Goal: Use online tool/utility

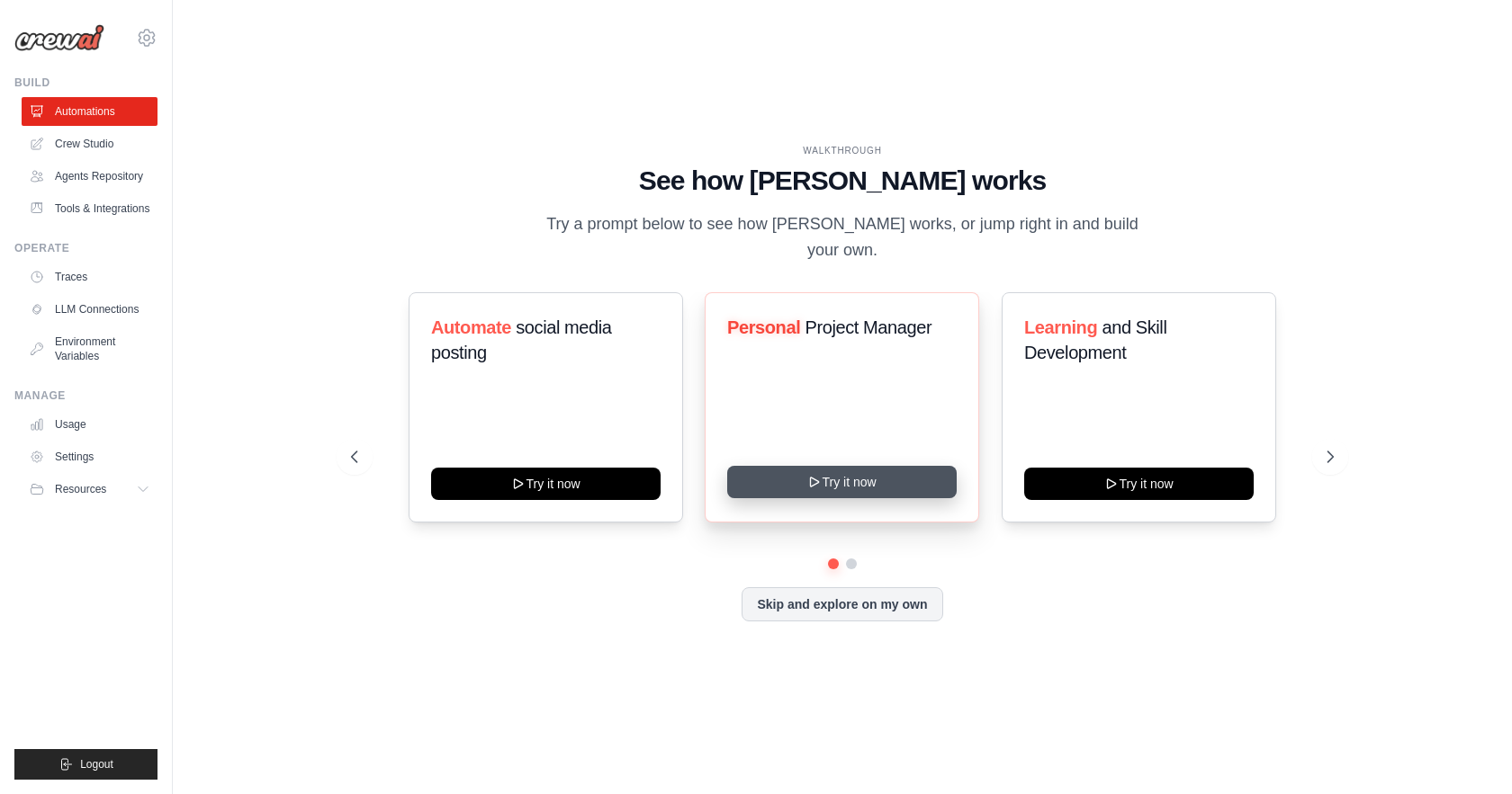
click at [817, 477] on button "Try it now" at bounding box center [842, 482] width 230 height 33
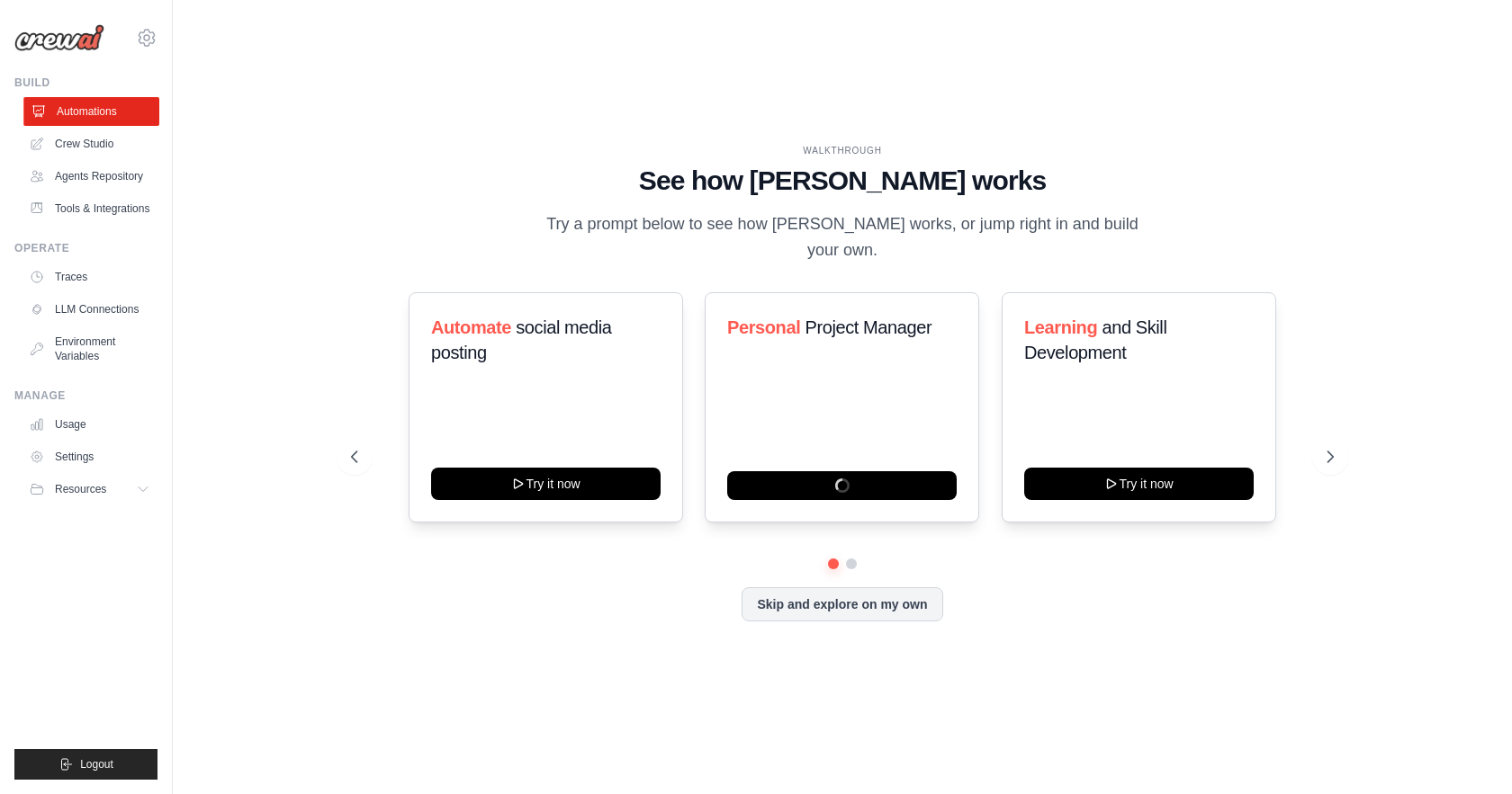
click at [77, 116] on link "Automations" at bounding box center [91, 111] width 136 height 29
click at [78, 143] on link "Crew Studio" at bounding box center [91, 144] width 136 height 29
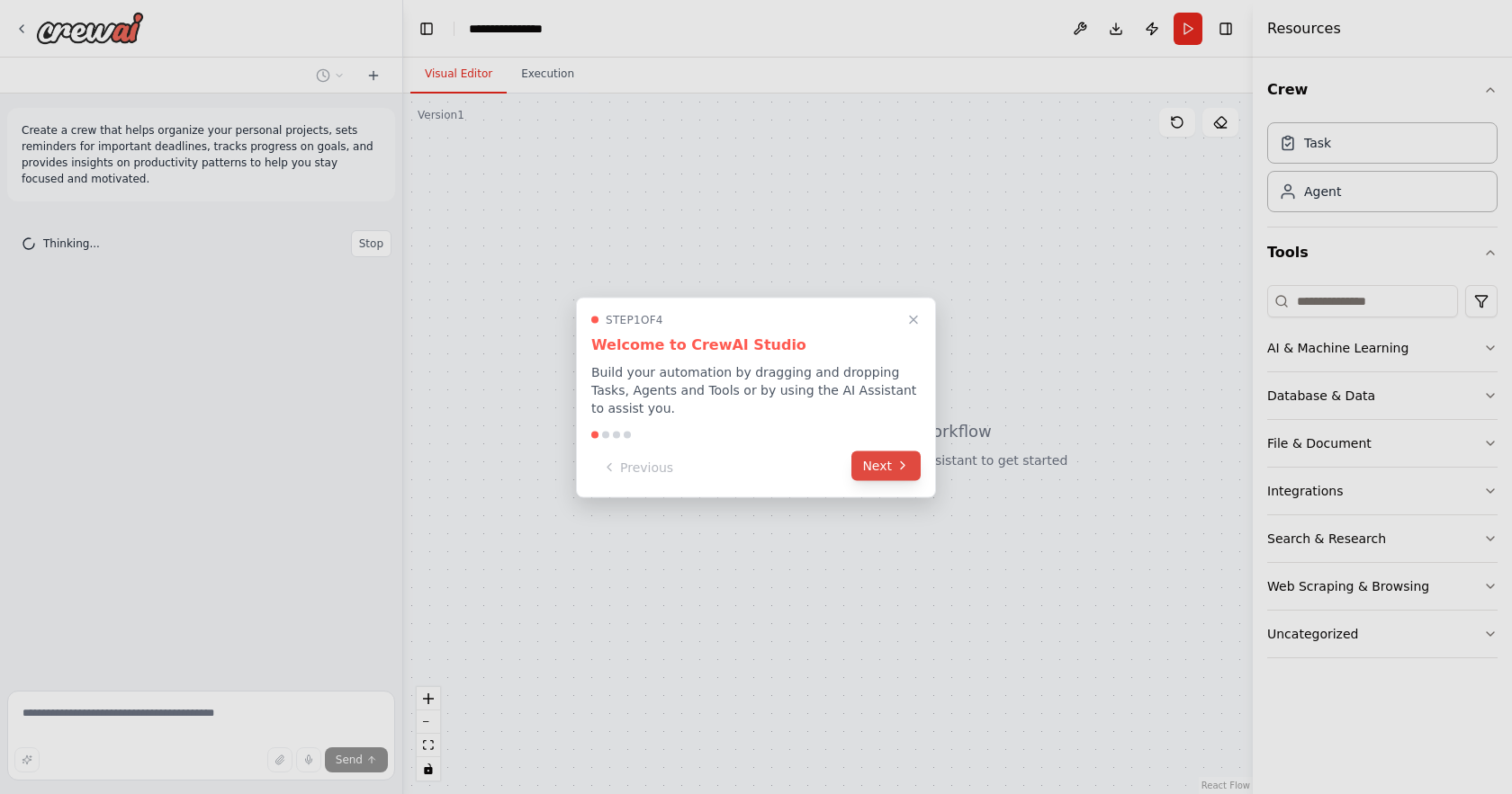
click at [872, 473] on button "Next" at bounding box center [886, 465] width 69 height 30
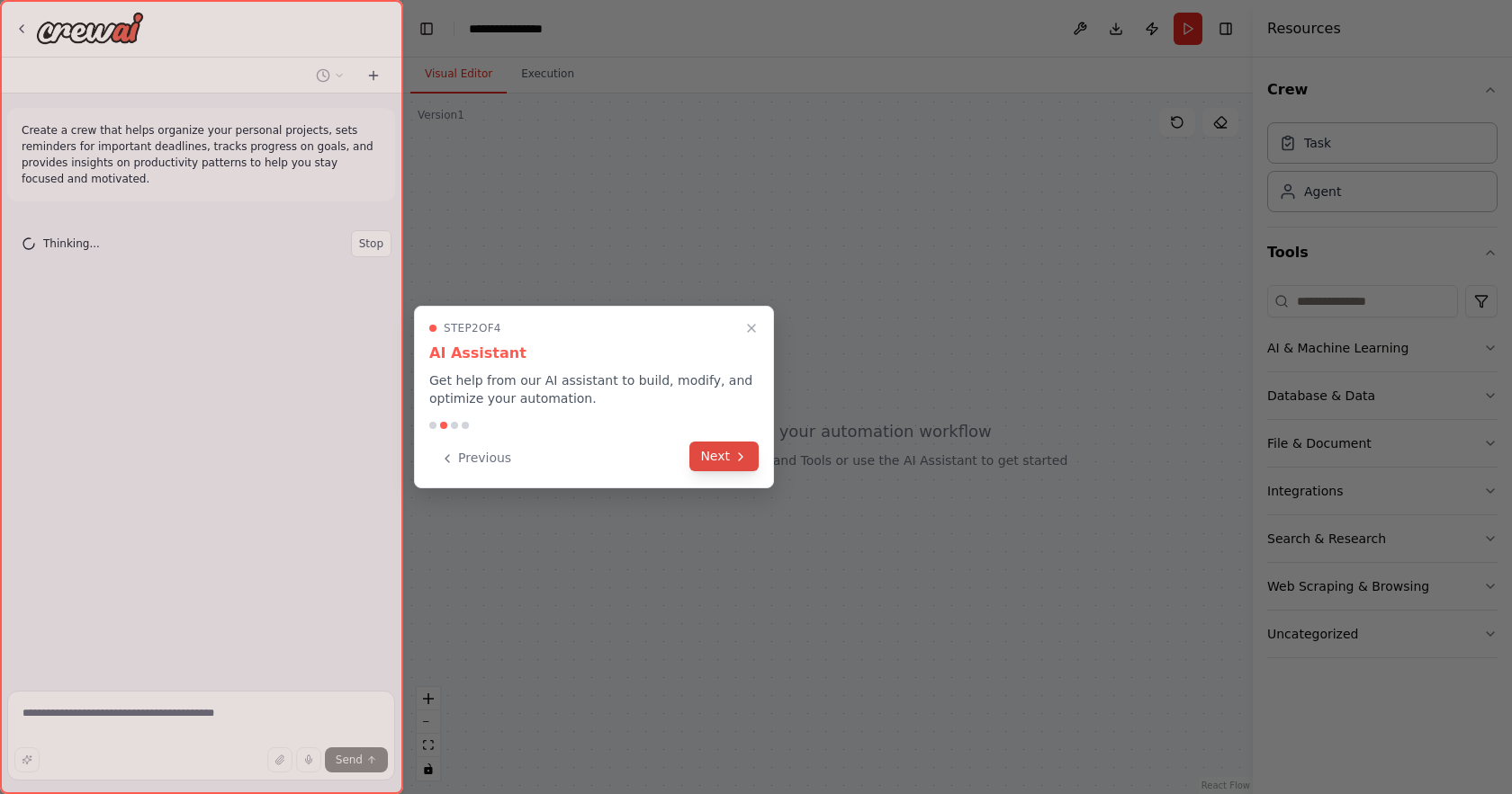
click at [723, 457] on button "Next" at bounding box center [724, 457] width 69 height 30
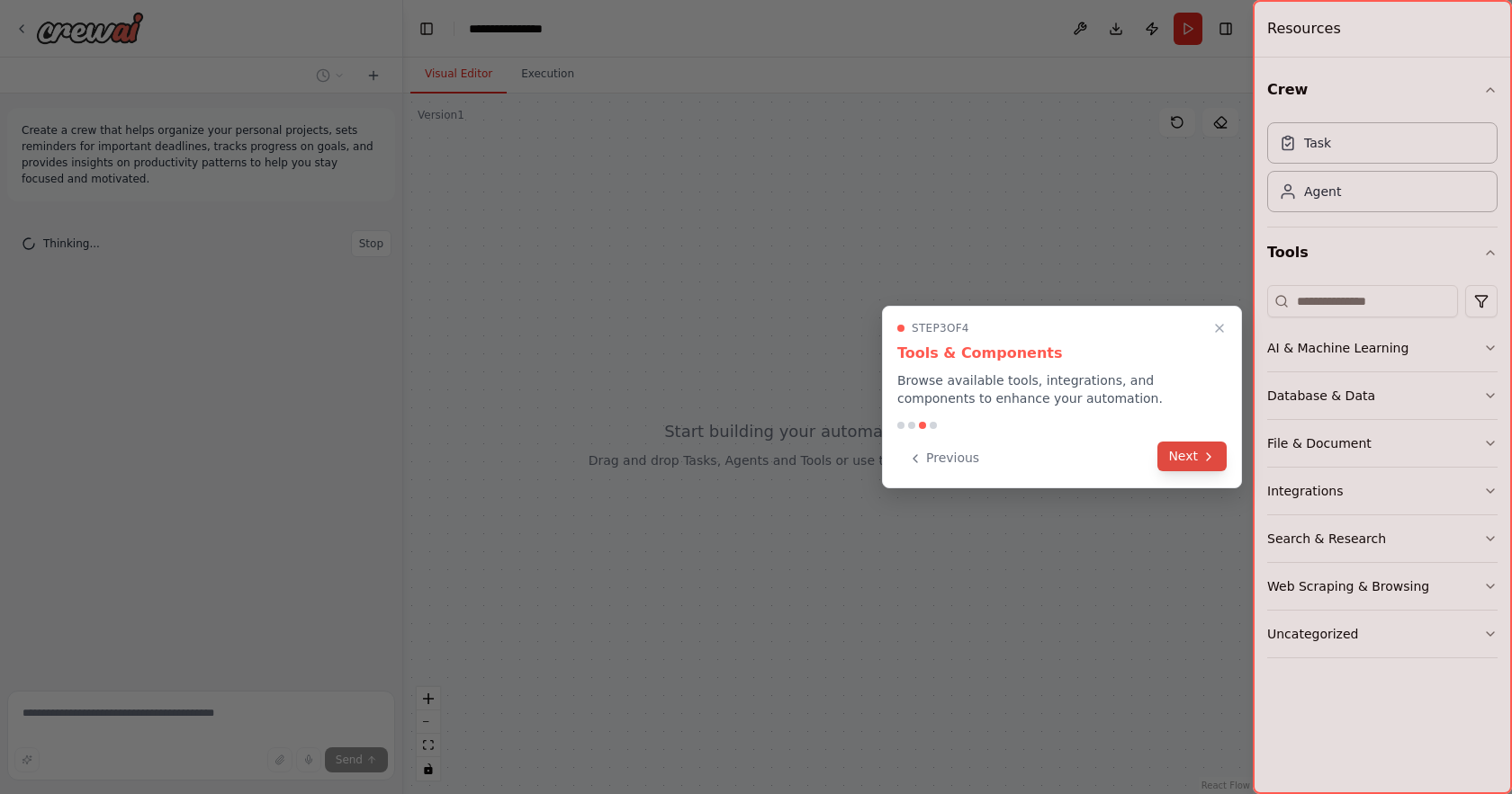
click at [1191, 461] on button "Next" at bounding box center [1191, 457] width 69 height 30
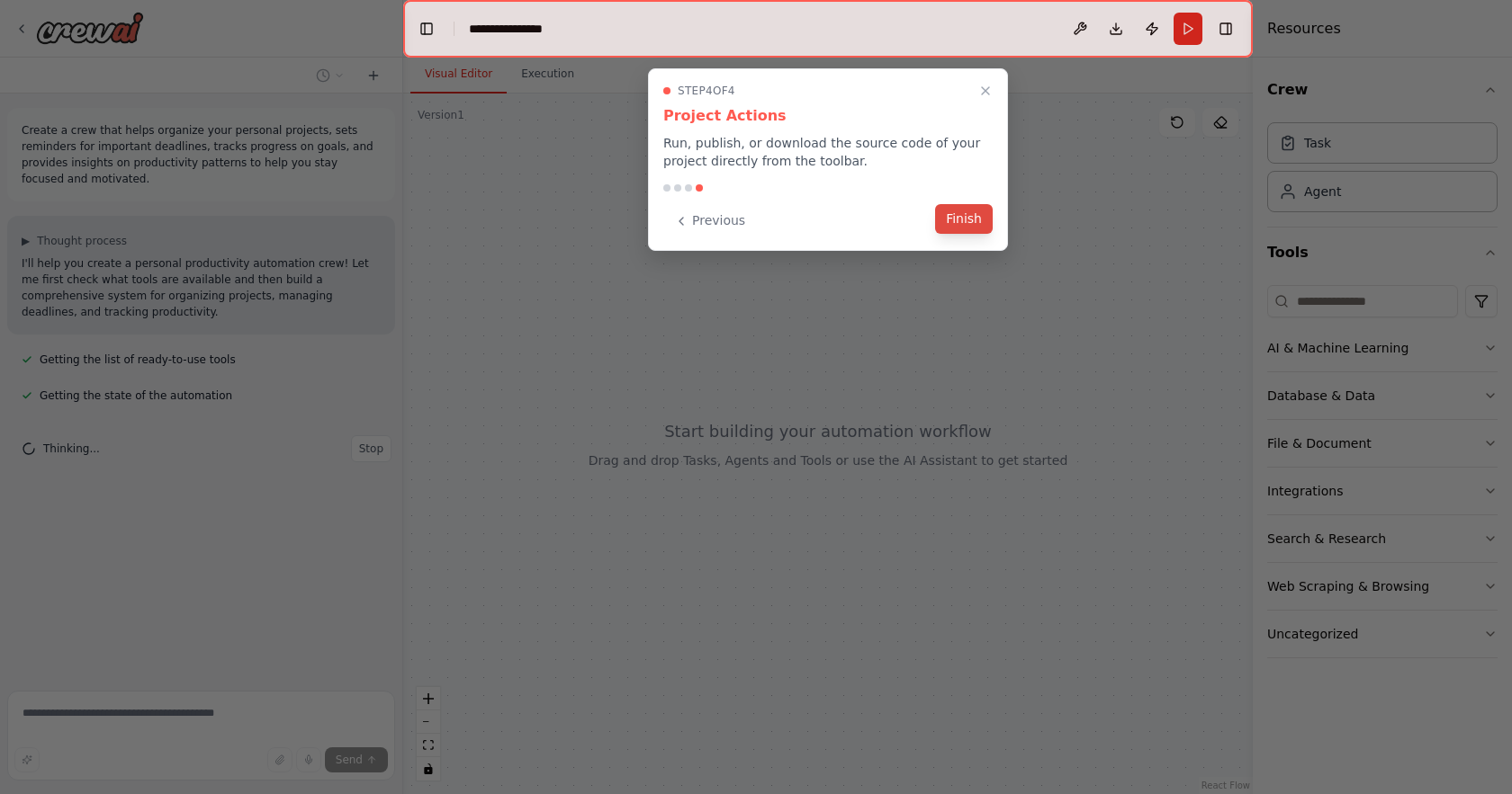
click at [956, 222] on button "Finish" at bounding box center [963, 220] width 58 height 30
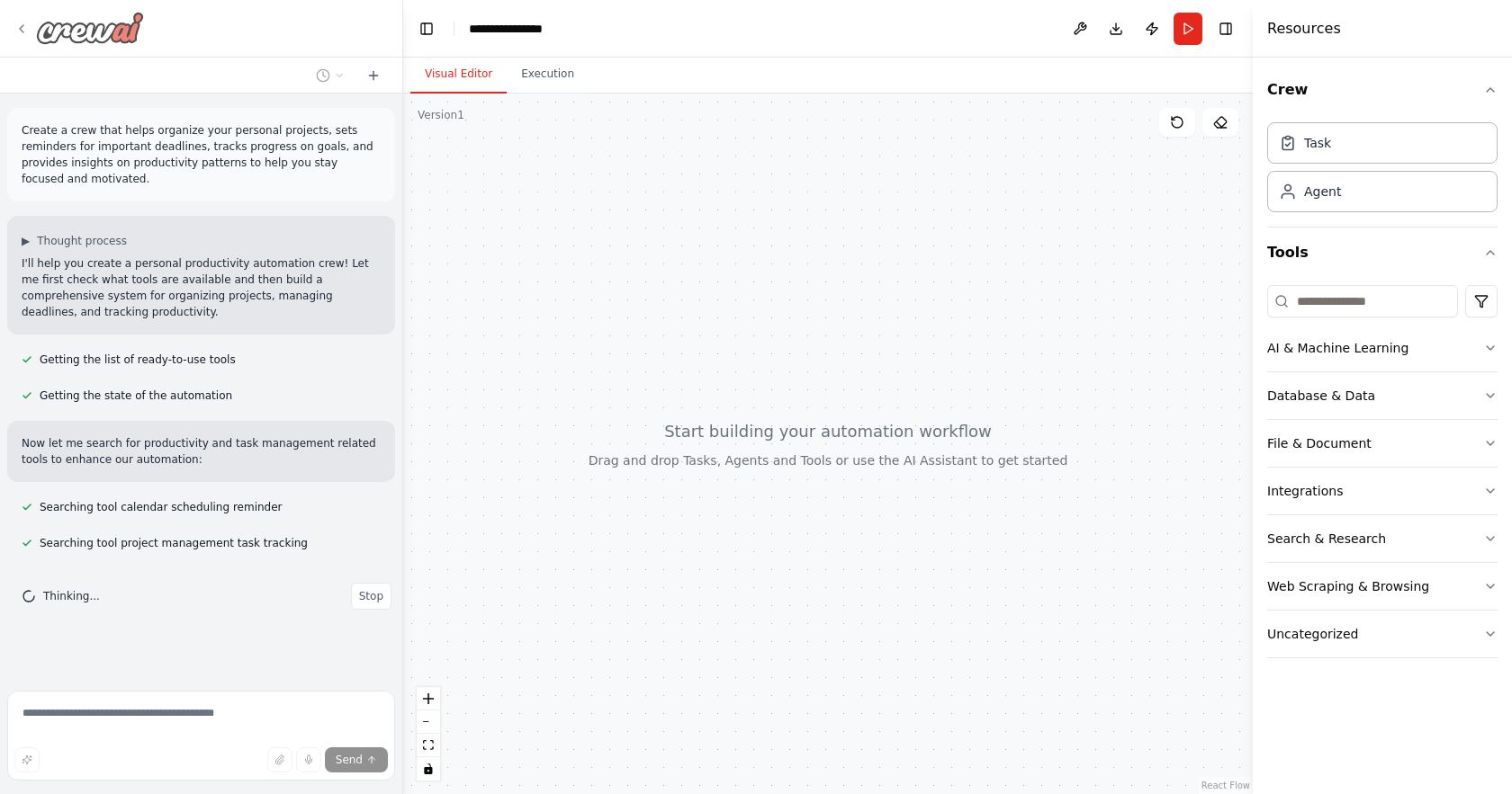
click at [21, 28] on icon at bounding box center [21, 28] width 14 height 14
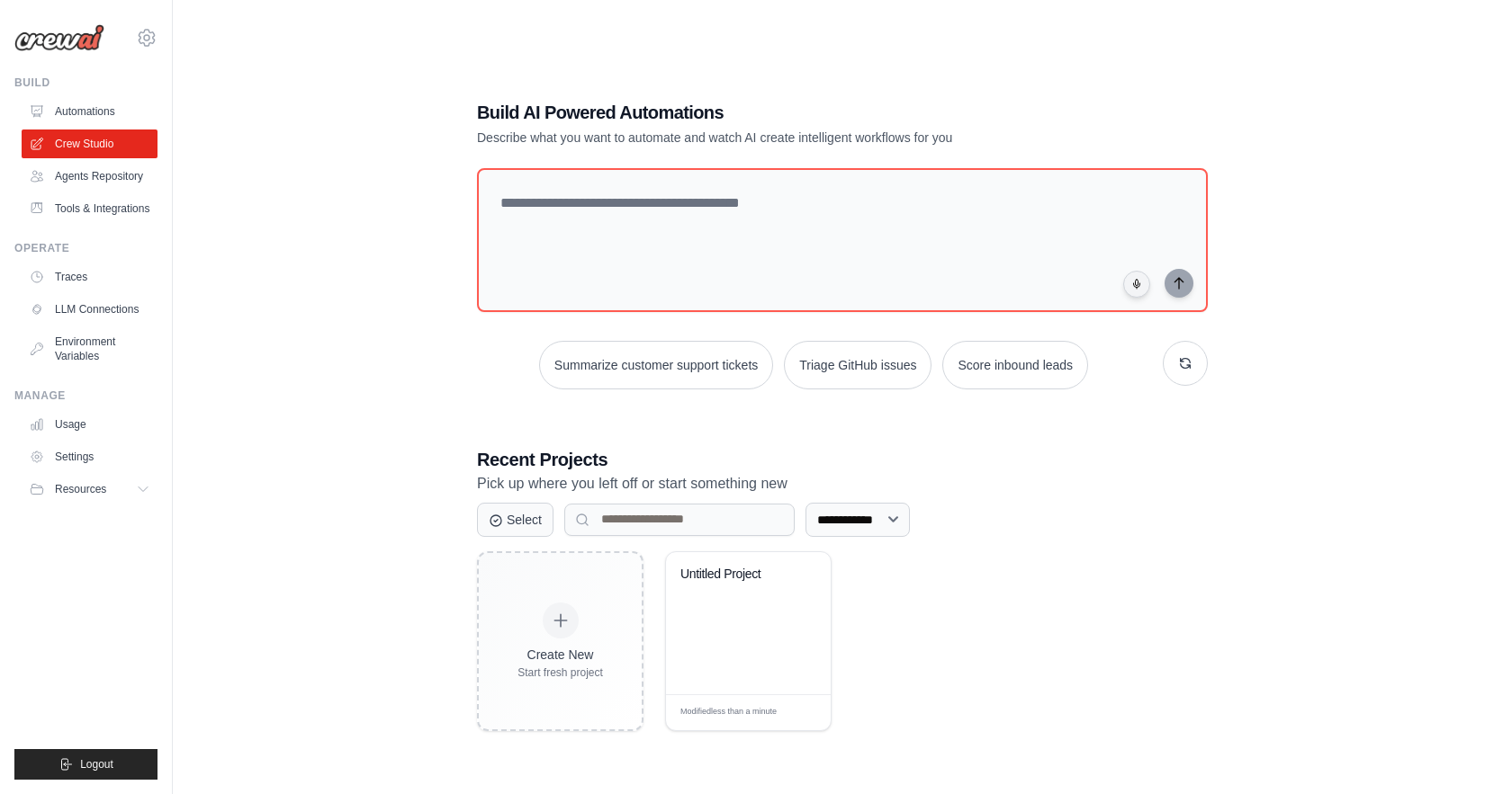
click at [255, 203] on div "**********" at bounding box center [842, 415] width 1281 height 794
click at [547, 253] on textarea at bounding box center [842, 240] width 738 height 146
